Goal: Transaction & Acquisition: Obtain resource

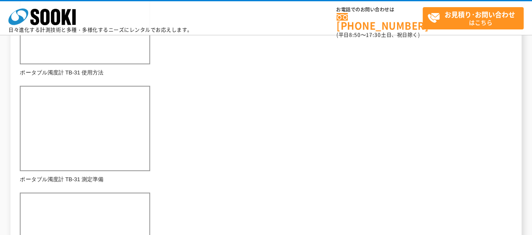
scroll to position [337, 0]
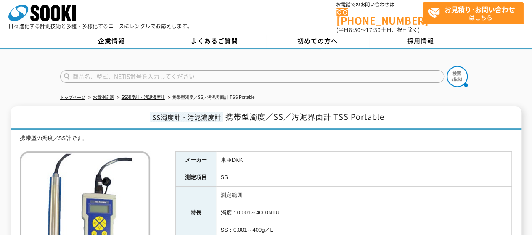
scroll to position [89, 0]
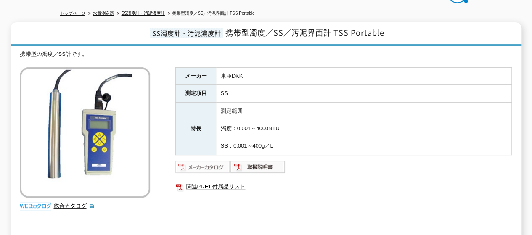
click at [198, 161] on img at bounding box center [202, 166] width 55 height 13
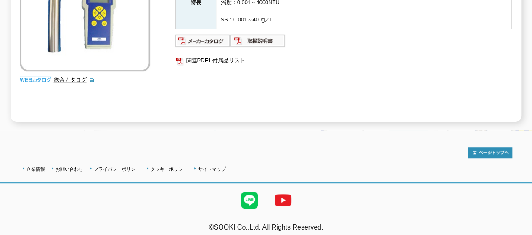
scroll to position [5, 0]
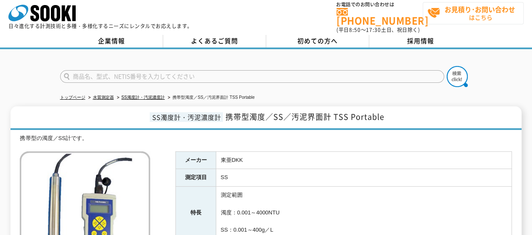
click at [467, 20] on span "お見積り･お問い合わせ はこちら" at bounding box center [475, 13] width 96 height 21
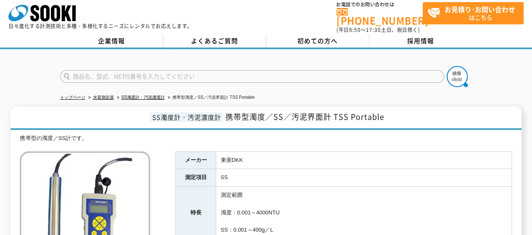
scroll to position [131, 0]
